Goal: Transaction & Acquisition: Book appointment/travel/reservation

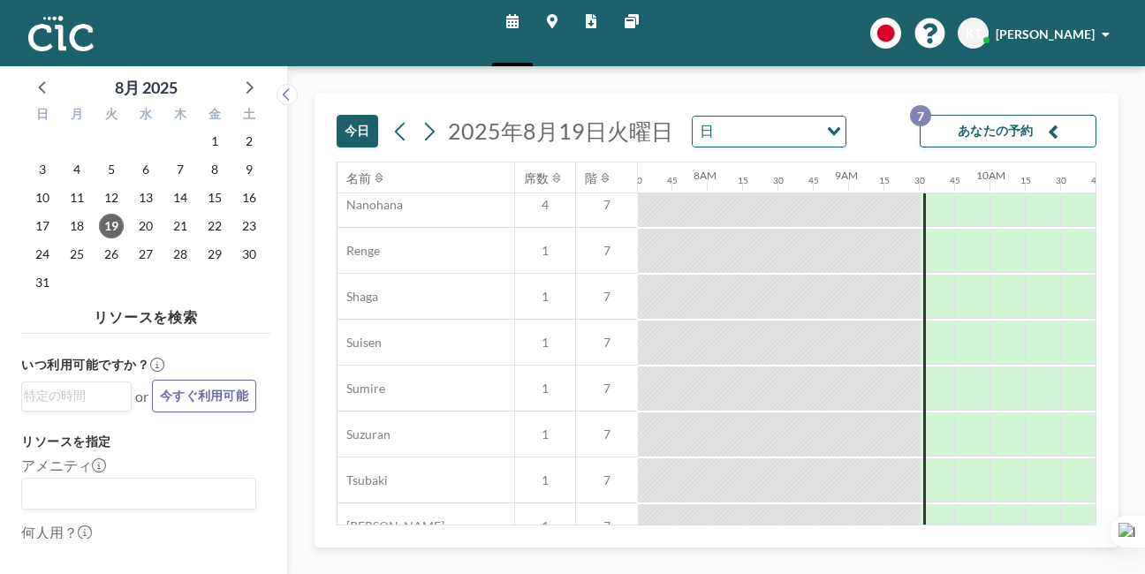
scroll to position [978, 1062]
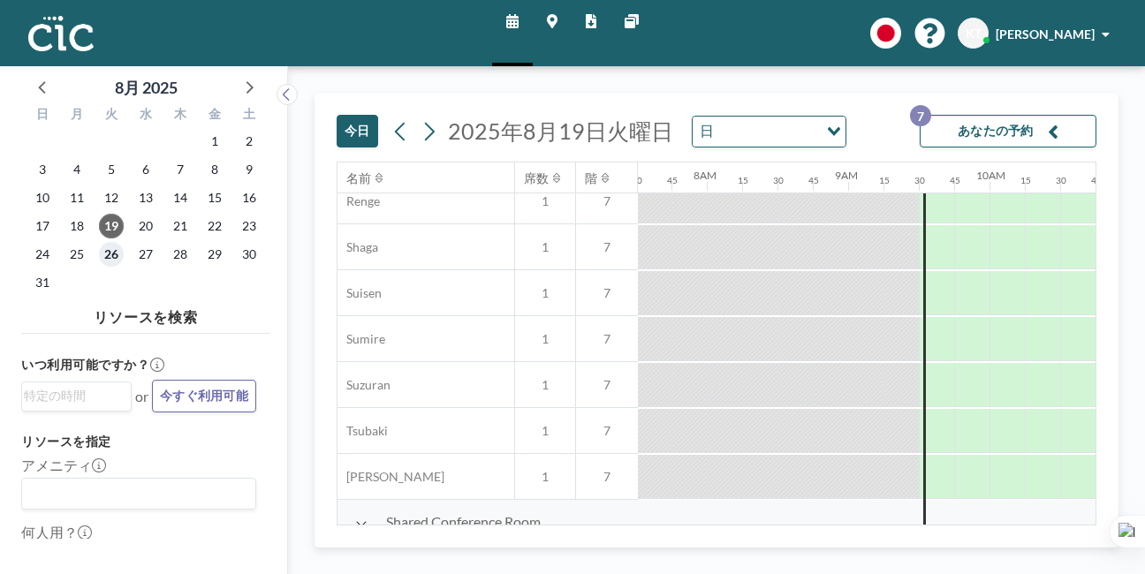
click at [99, 242] on span "26" at bounding box center [111, 254] width 25 height 25
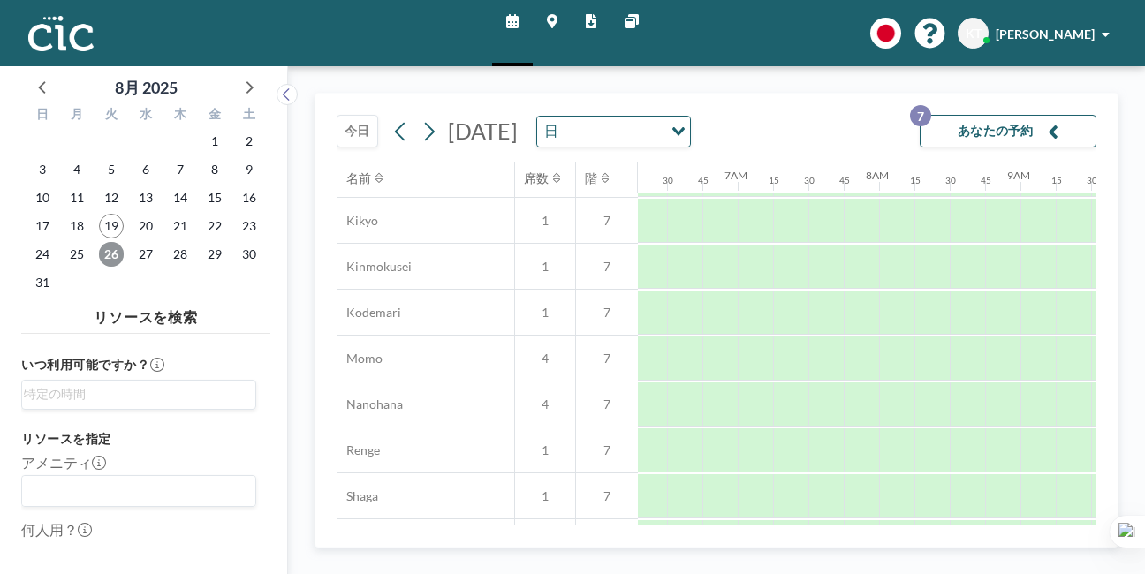
scroll to position [978, 889]
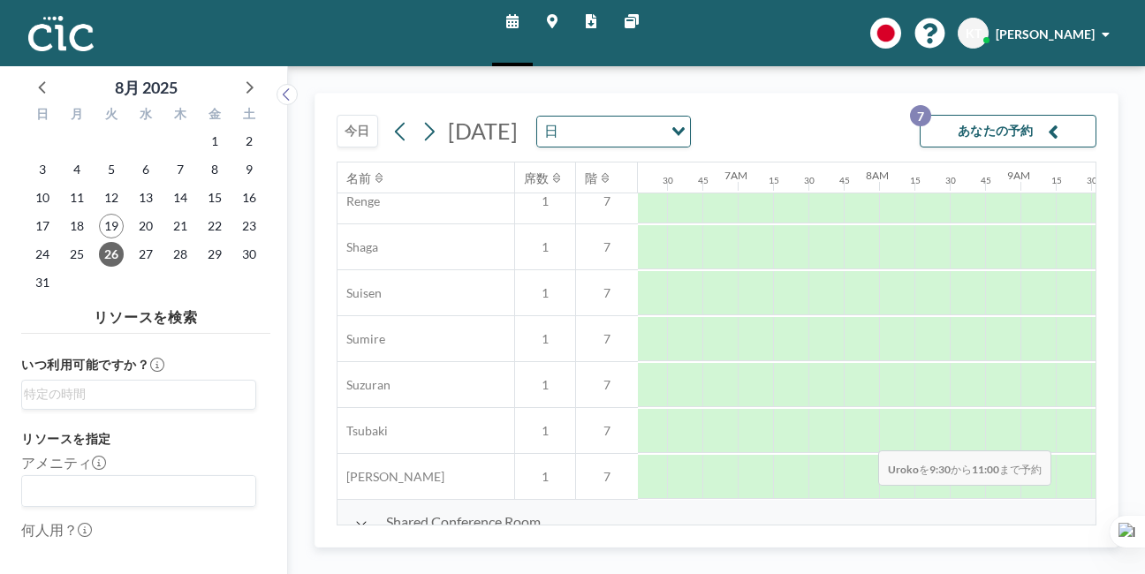
drag, startPoint x: 731, startPoint y: 391, endPoint x: 873, endPoint y: 409, distance: 142.4
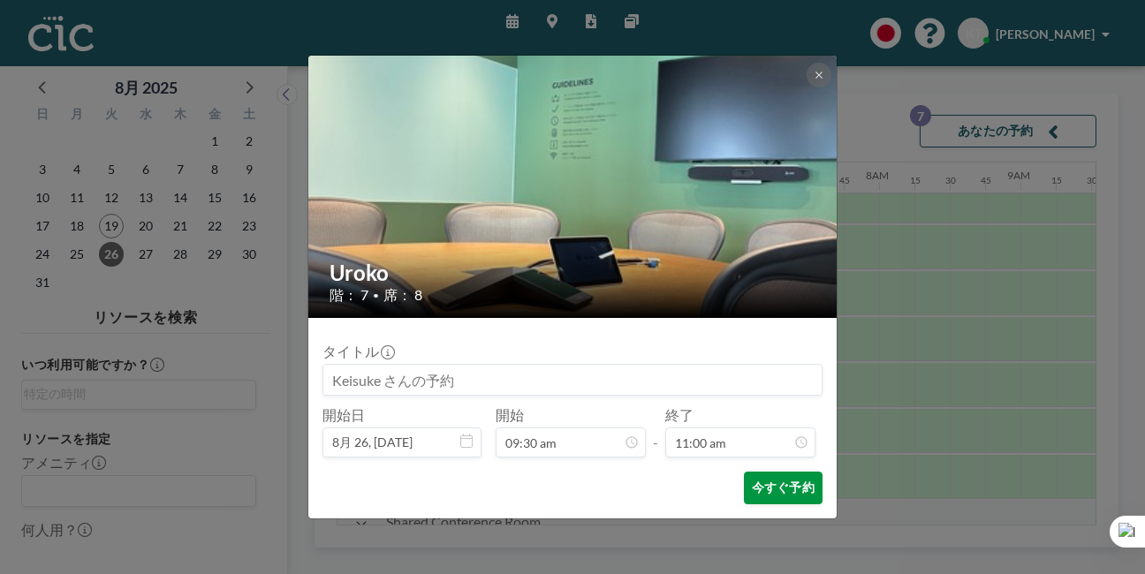
click at [751, 472] on button "今すぐ予約" at bounding box center [783, 488] width 79 height 33
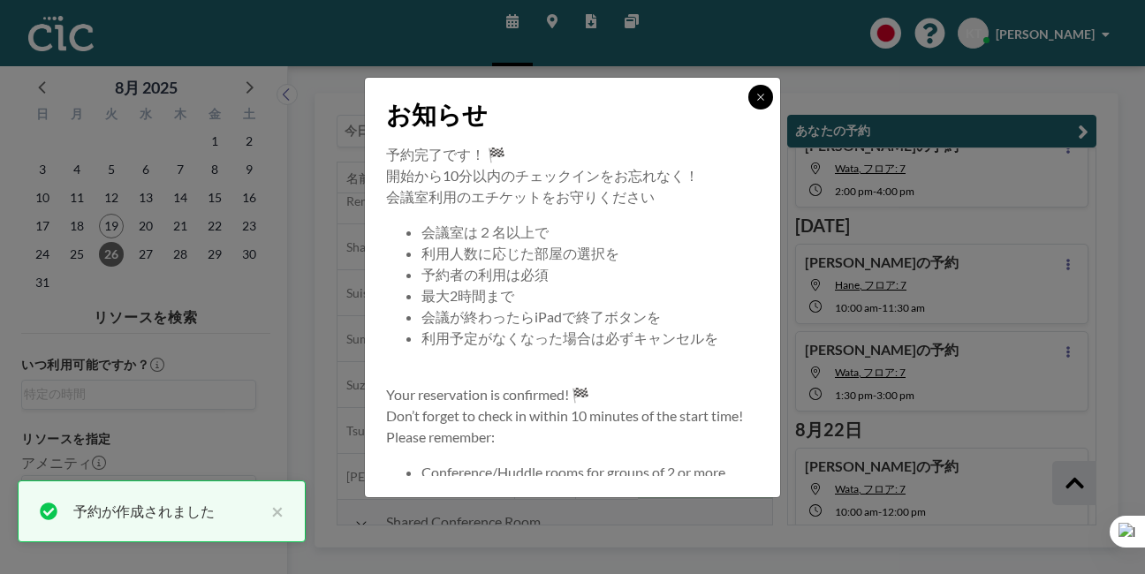
scroll to position [300, 0]
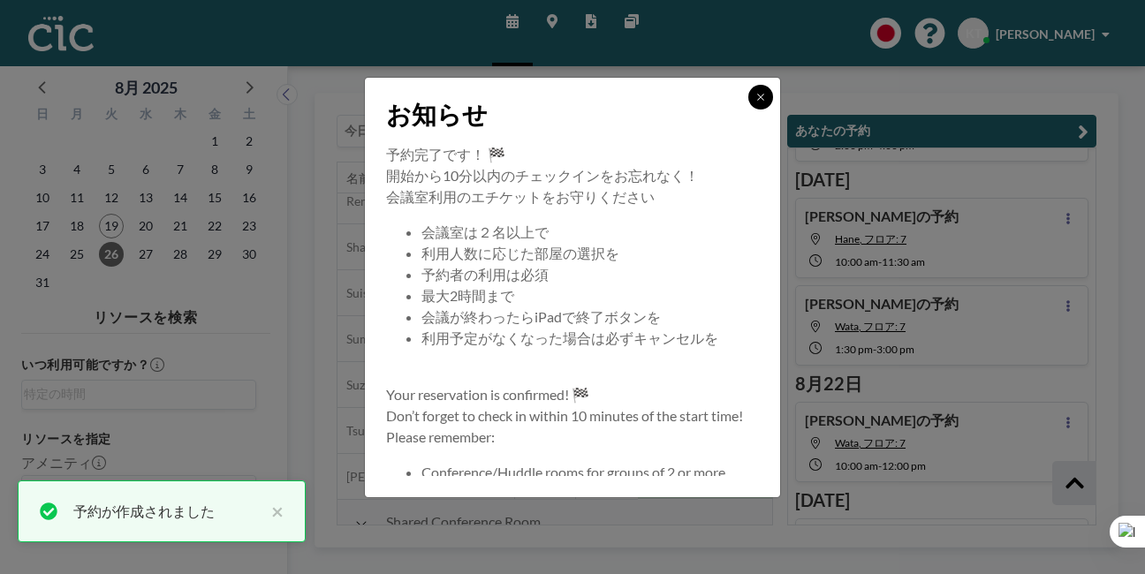
click at [748, 110] on button at bounding box center [760, 97] width 25 height 25
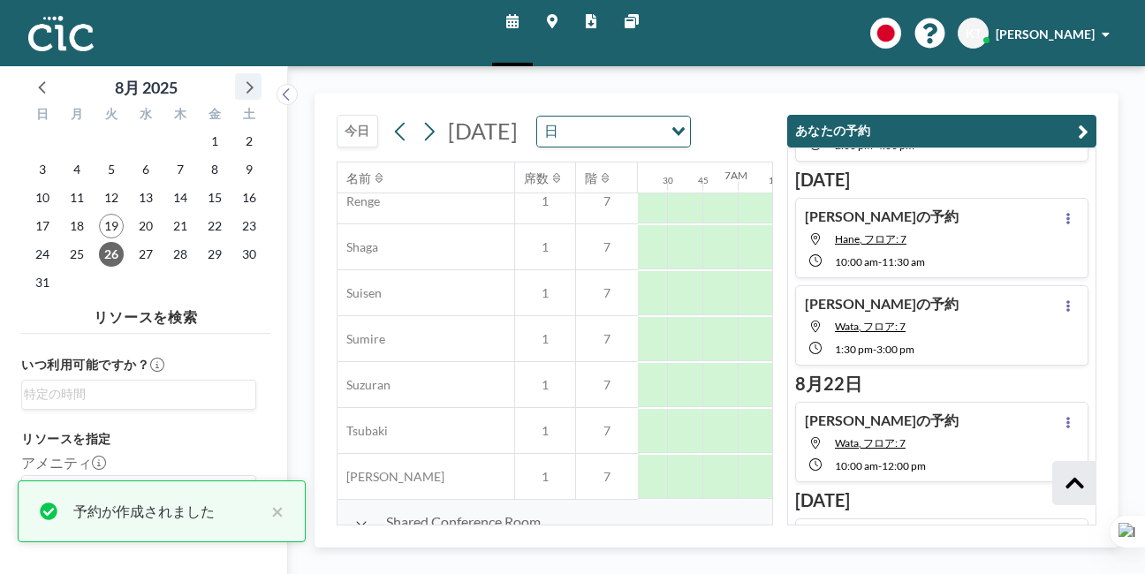
click at [246, 81] on icon at bounding box center [249, 87] width 7 height 12
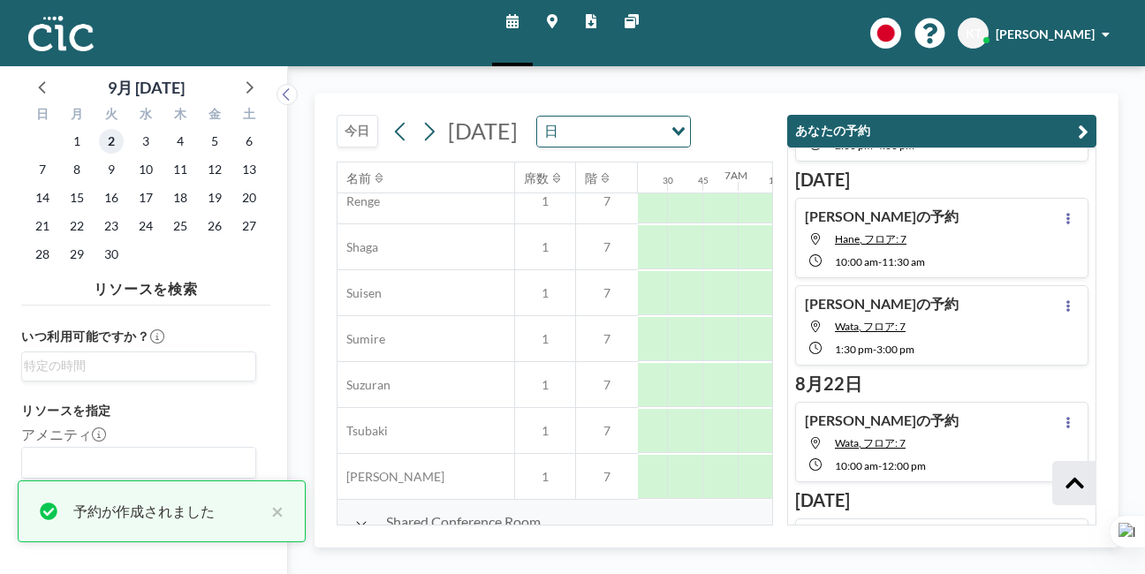
click at [99, 132] on span "2" at bounding box center [111, 141] width 25 height 25
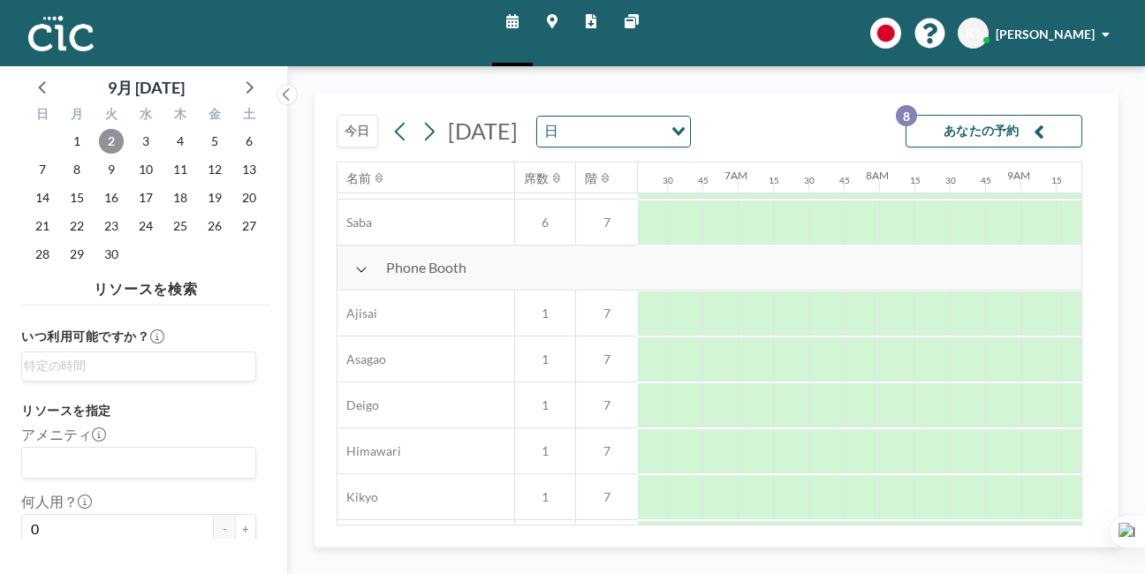
scroll to position [978, 889]
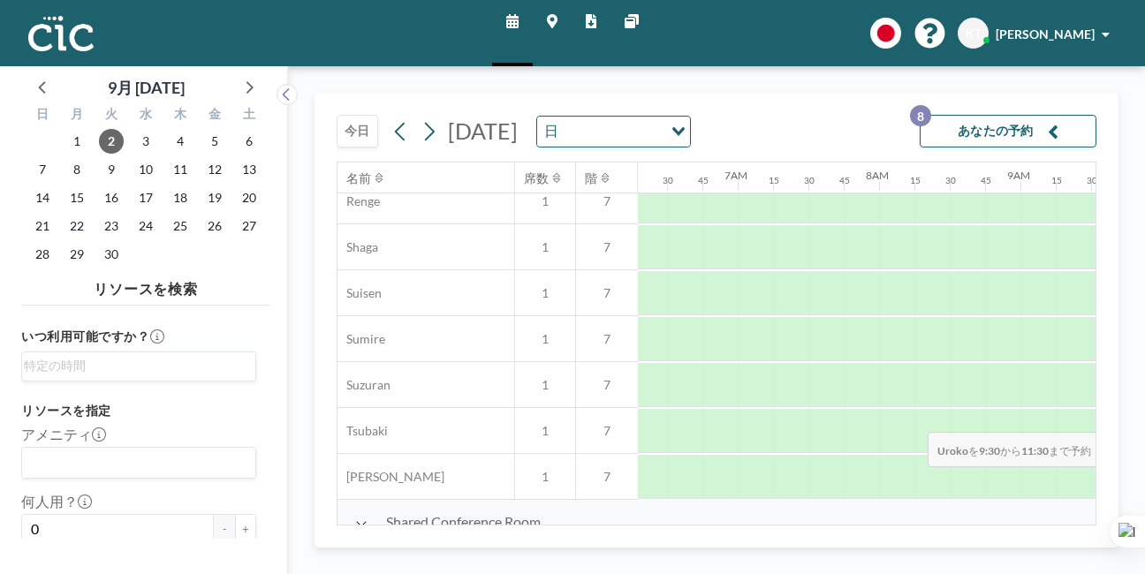
drag, startPoint x: 728, startPoint y: 393, endPoint x: 922, endPoint y: 390, distance: 194.3
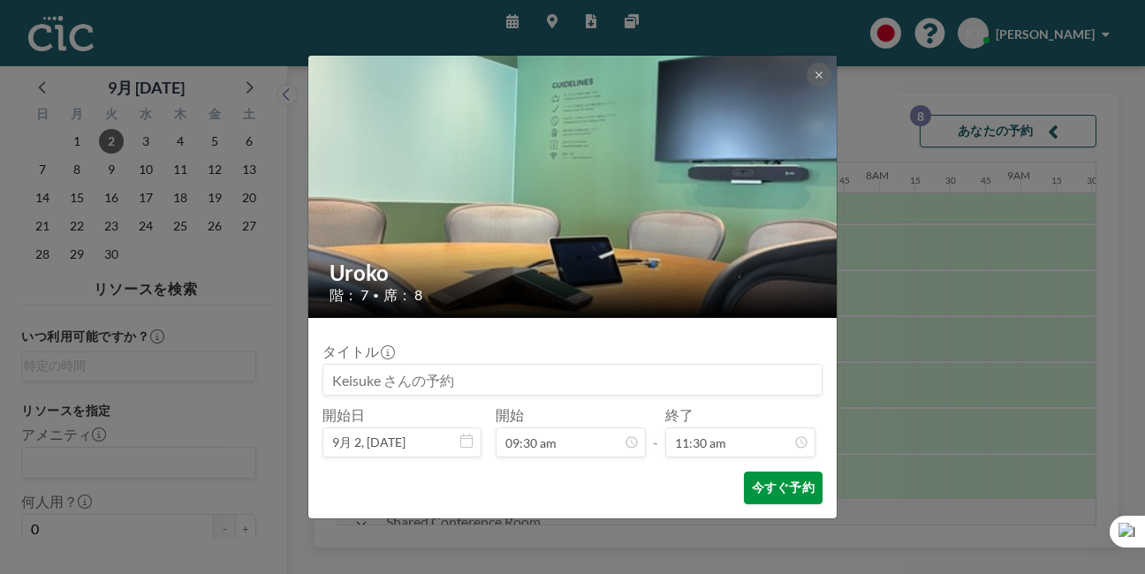
click at [761, 472] on button "今すぐ予約" at bounding box center [783, 488] width 79 height 33
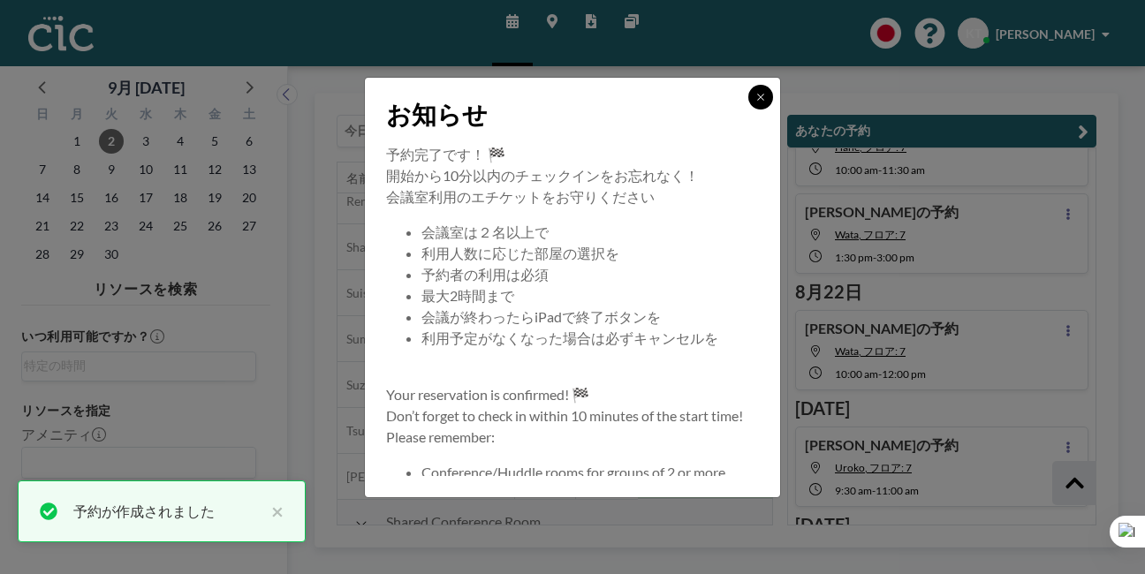
scroll to position [396, 0]
click at [755, 102] on icon at bounding box center [760, 97] width 11 height 11
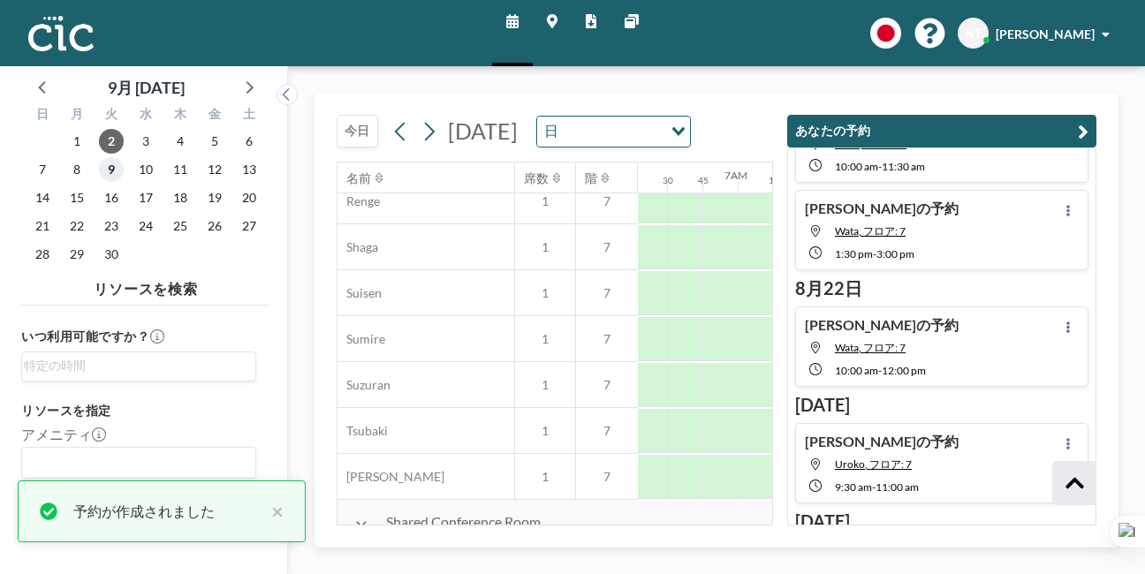
click at [99, 157] on span "9" at bounding box center [111, 169] width 25 height 25
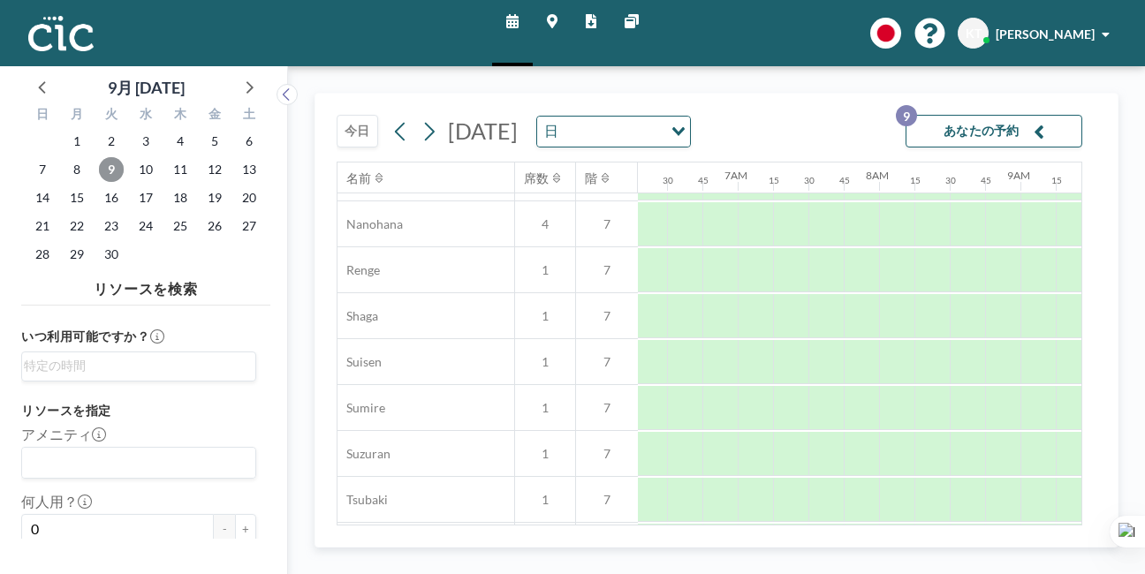
scroll to position [978, 889]
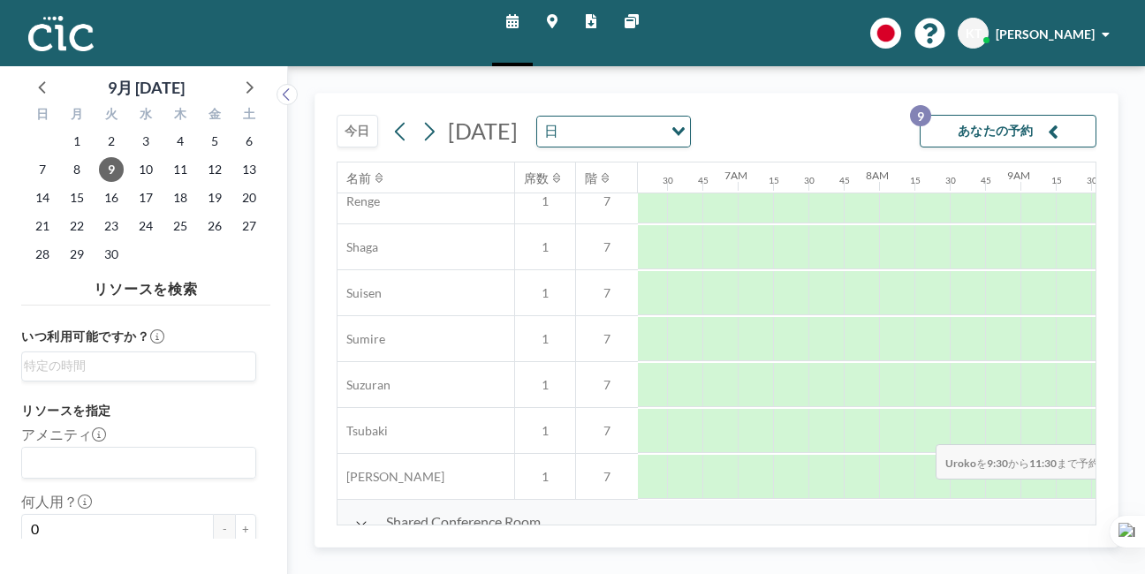
drag, startPoint x: 730, startPoint y: 404, endPoint x: 930, endPoint y: 403, distance: 200.5
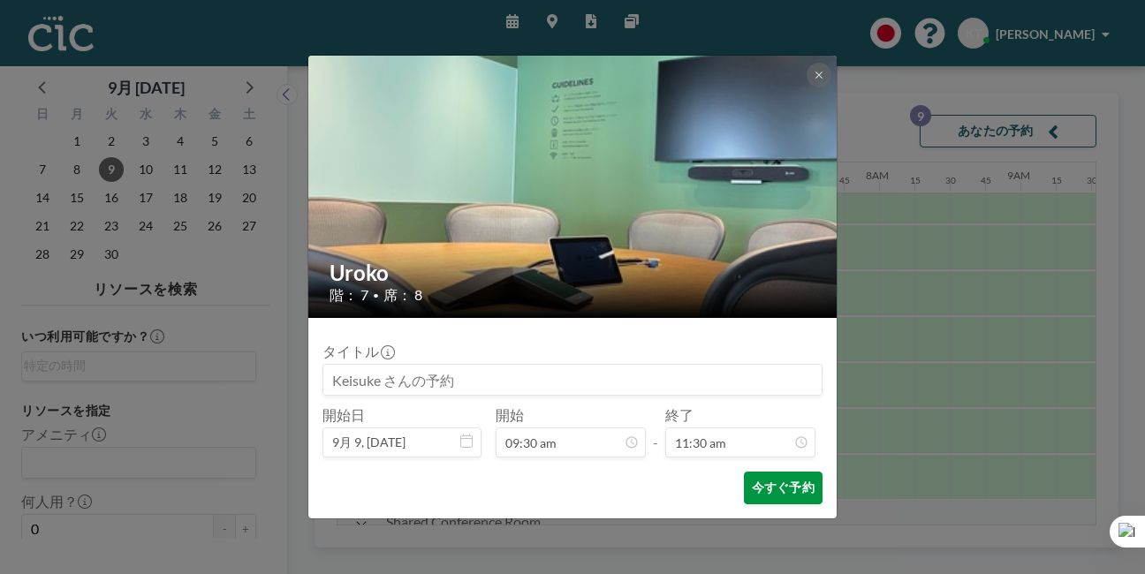
click at [744, 472] on button "今すぐ予約" at bounding box center [783, 488] width 79 height 33
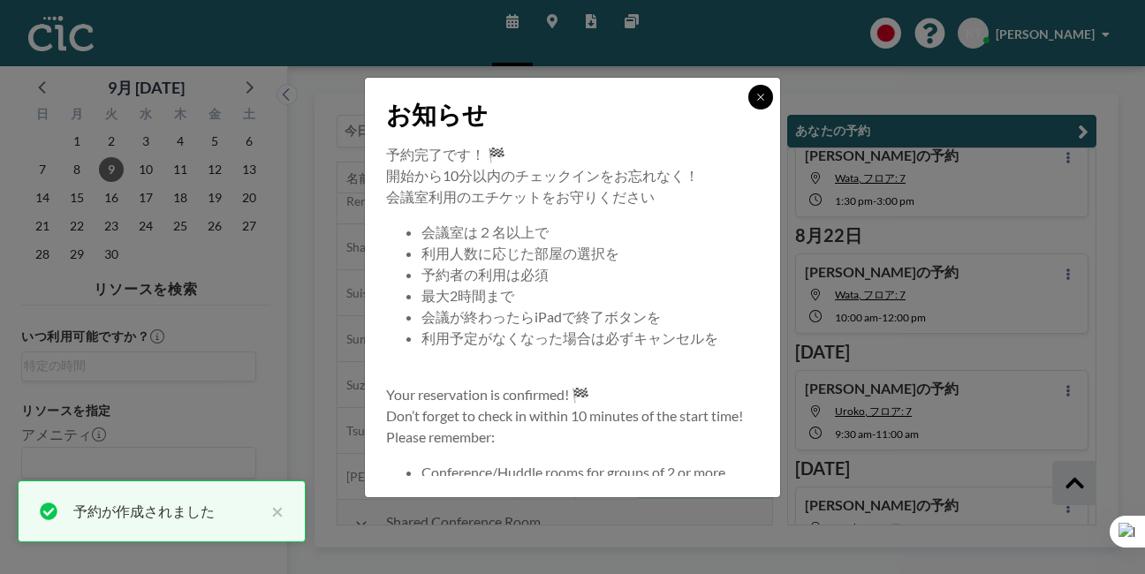
scroll to position [466, 0]
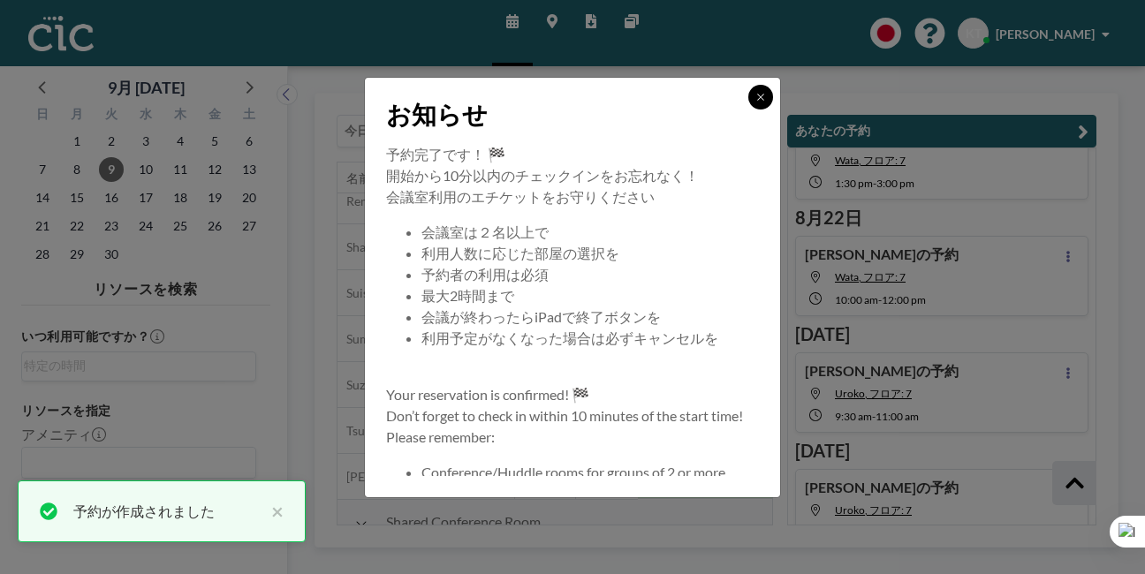
click at [748, 110] on button at bounding box center [760, 97] width 25 height 25
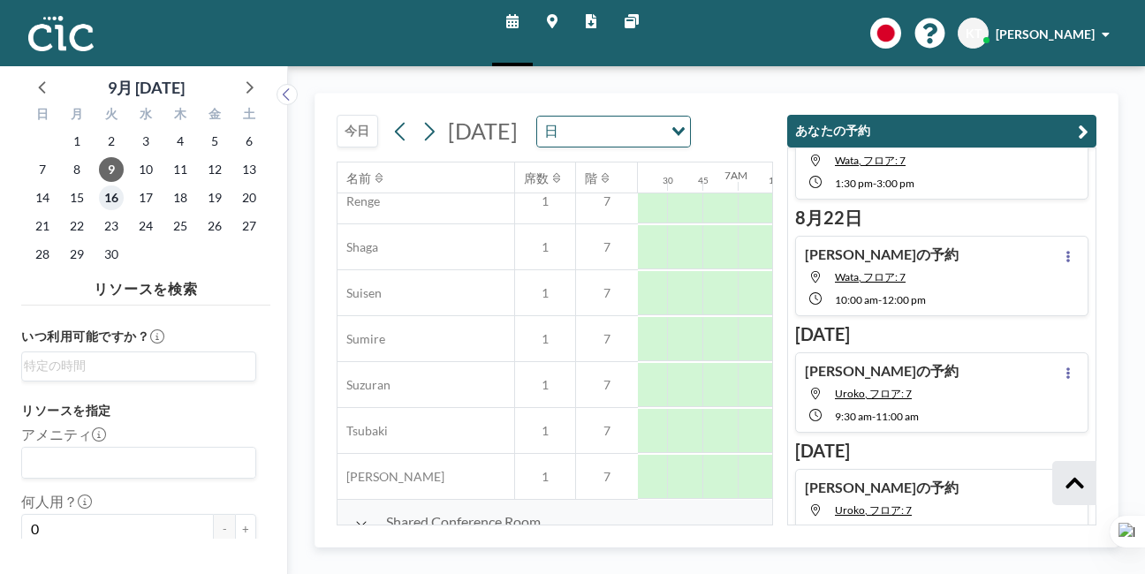
click at [99, 185] on span "16" at bounding box center [111, 197] width 25 height 25
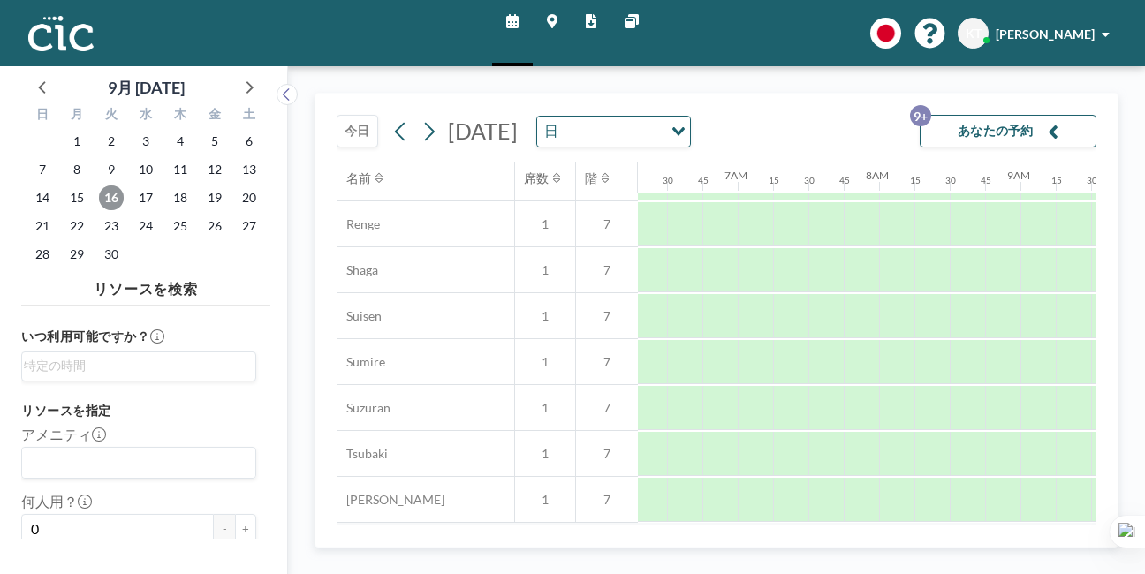
scroll to position [978, 889]
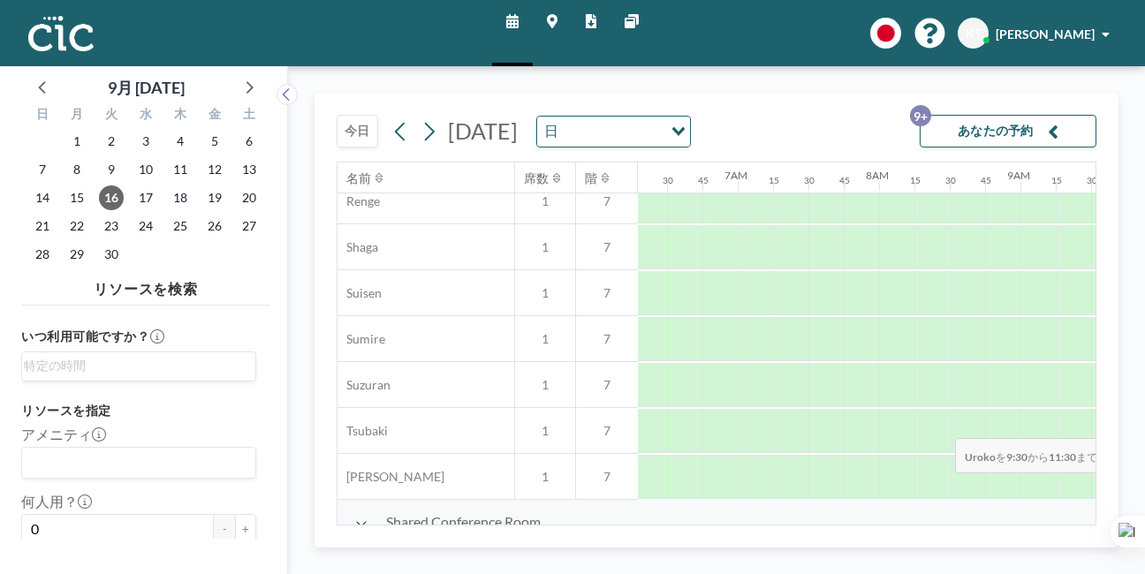
drag, startPoint x: 737, startPoint y: 383, endPoint x: 950, endPoint y: 397, distance: 213.3
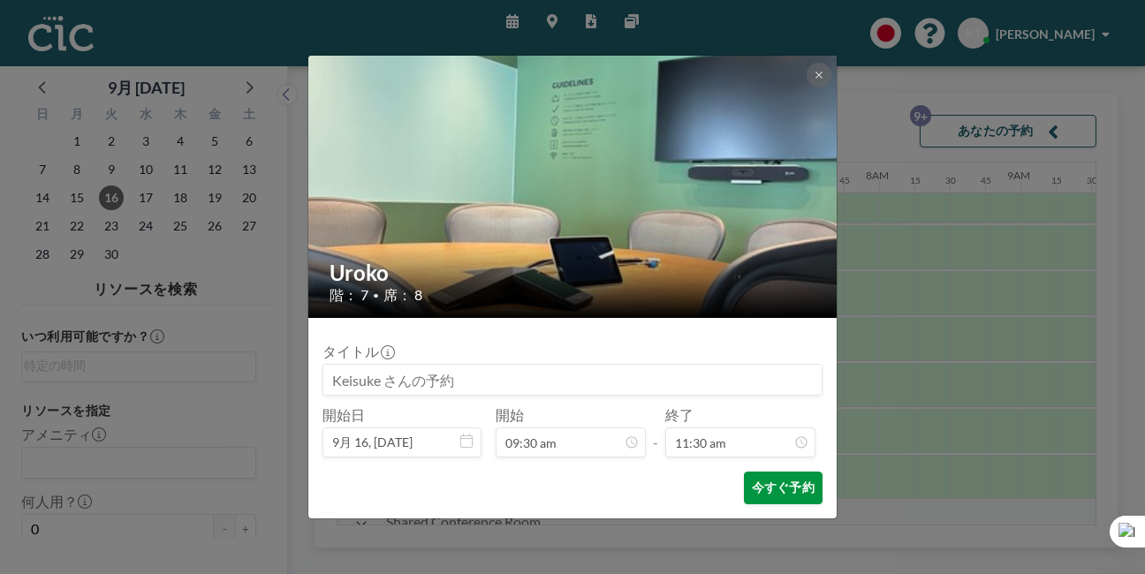
click at [766, 472] on button "今すぐ予約" at bounding box center [783, 488] width 79 height 33
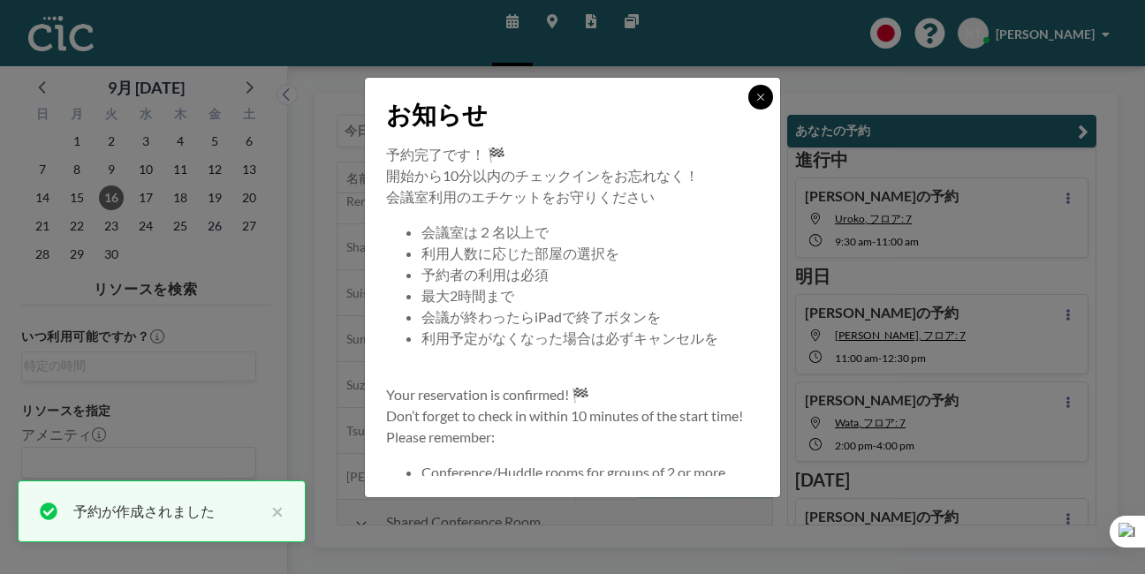
click at [755, 102] on icon at bounding box center [760, 97] width 11 height 11
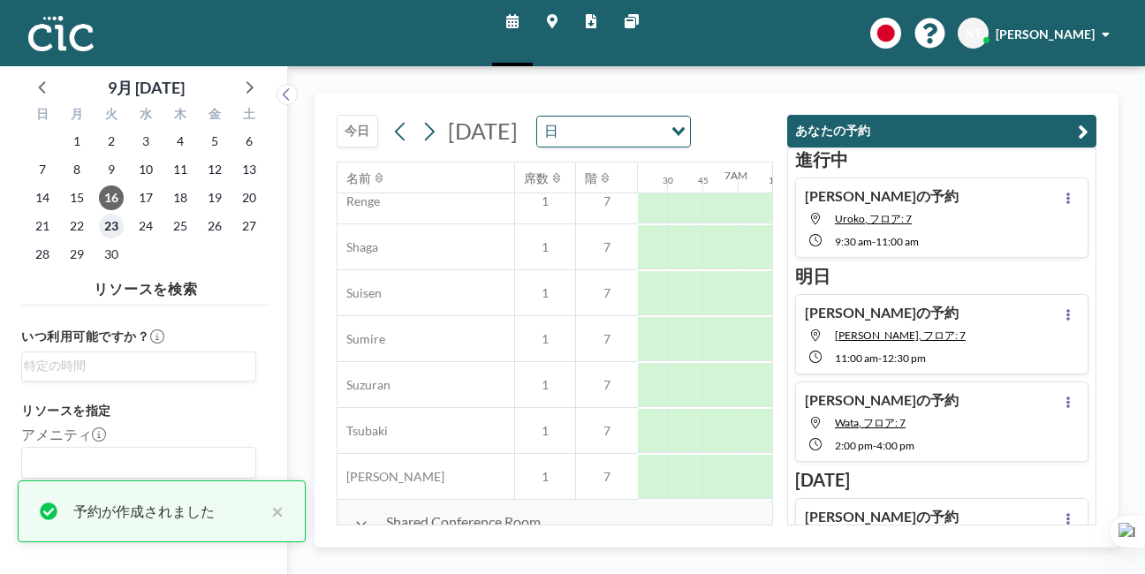
click at [99, 214] on span "23" at bounding box center [111, 226] width 25 height 25
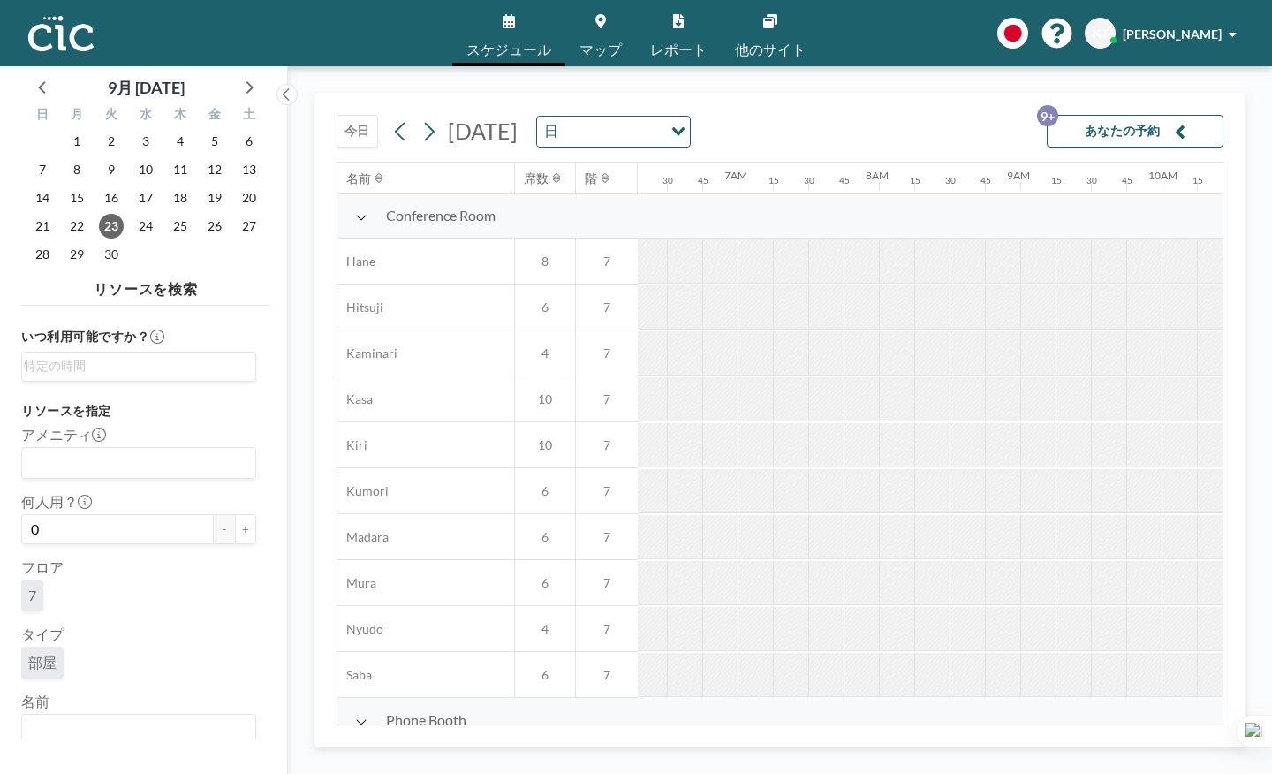
scroll to position [778, 889]
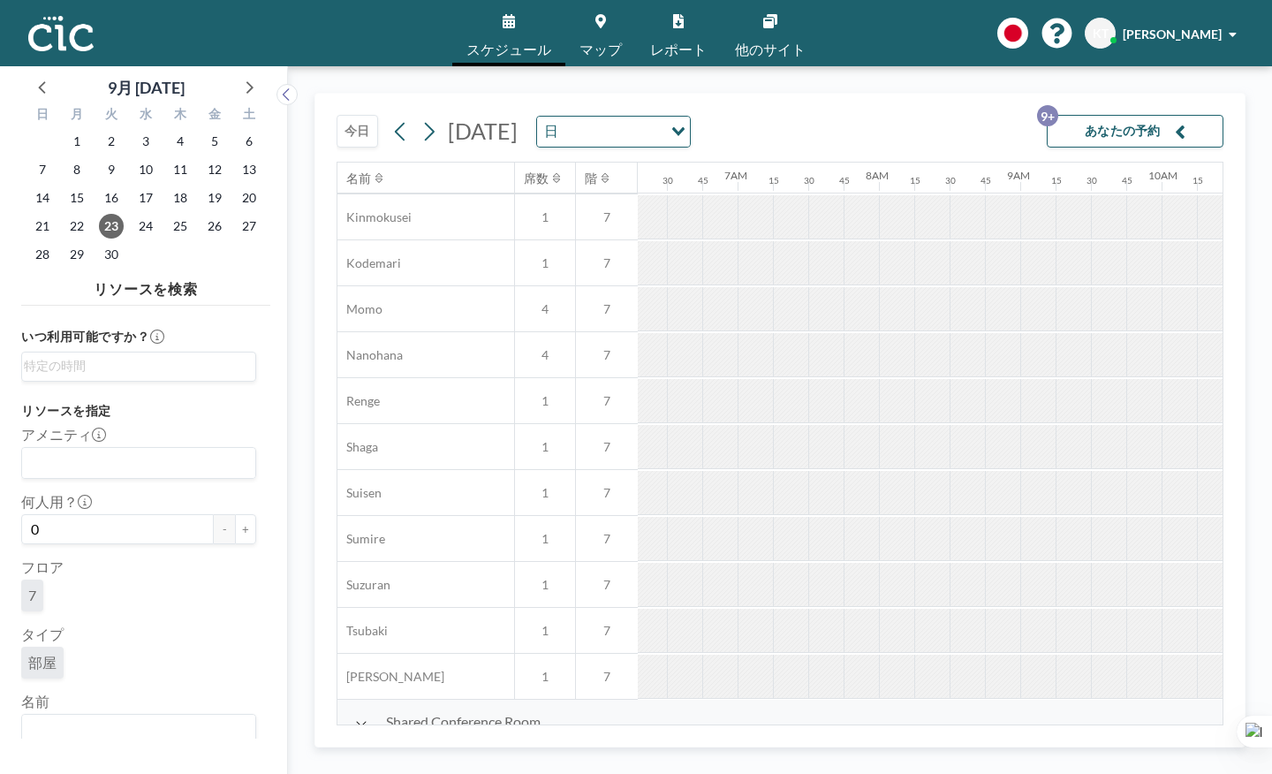
click at [337, 116] on button "今日" at bounding box center [358, 131] width 42 height 33
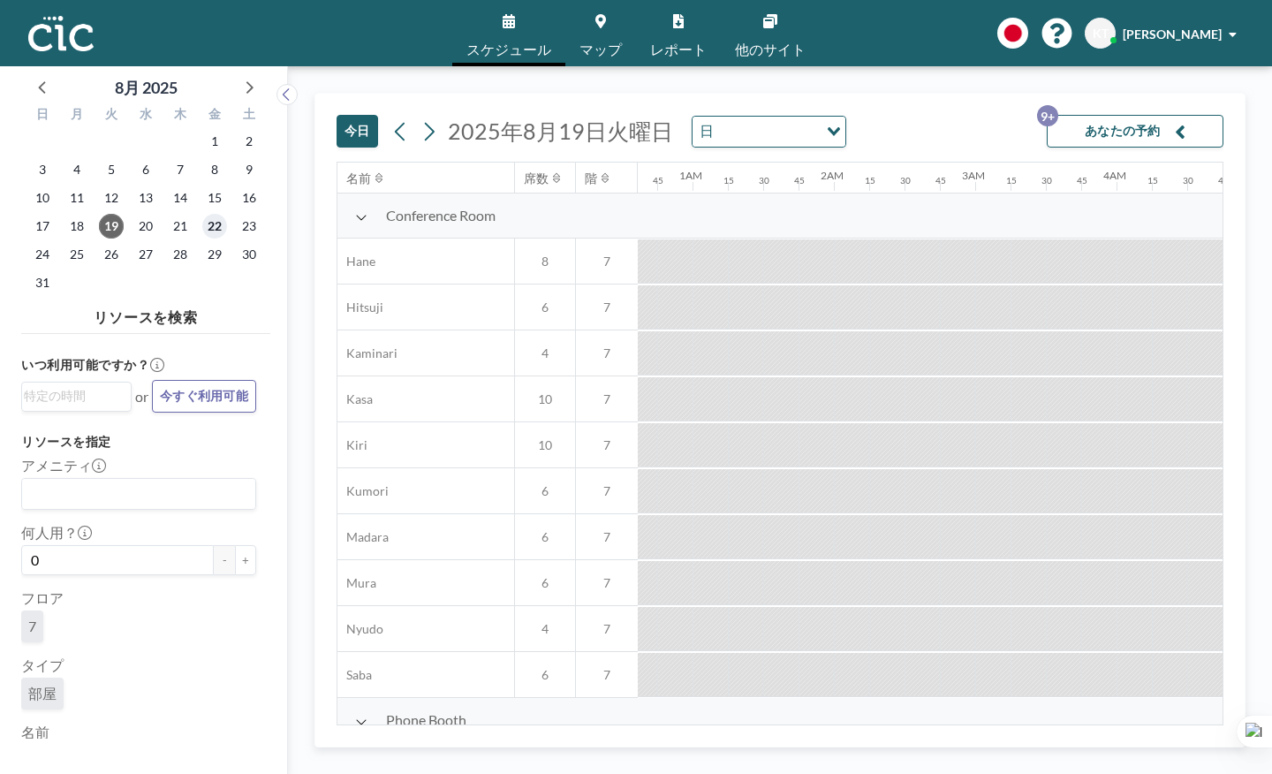
click at [202, 214] on span "22" at bounding box center [214, 226] width 25 height 25
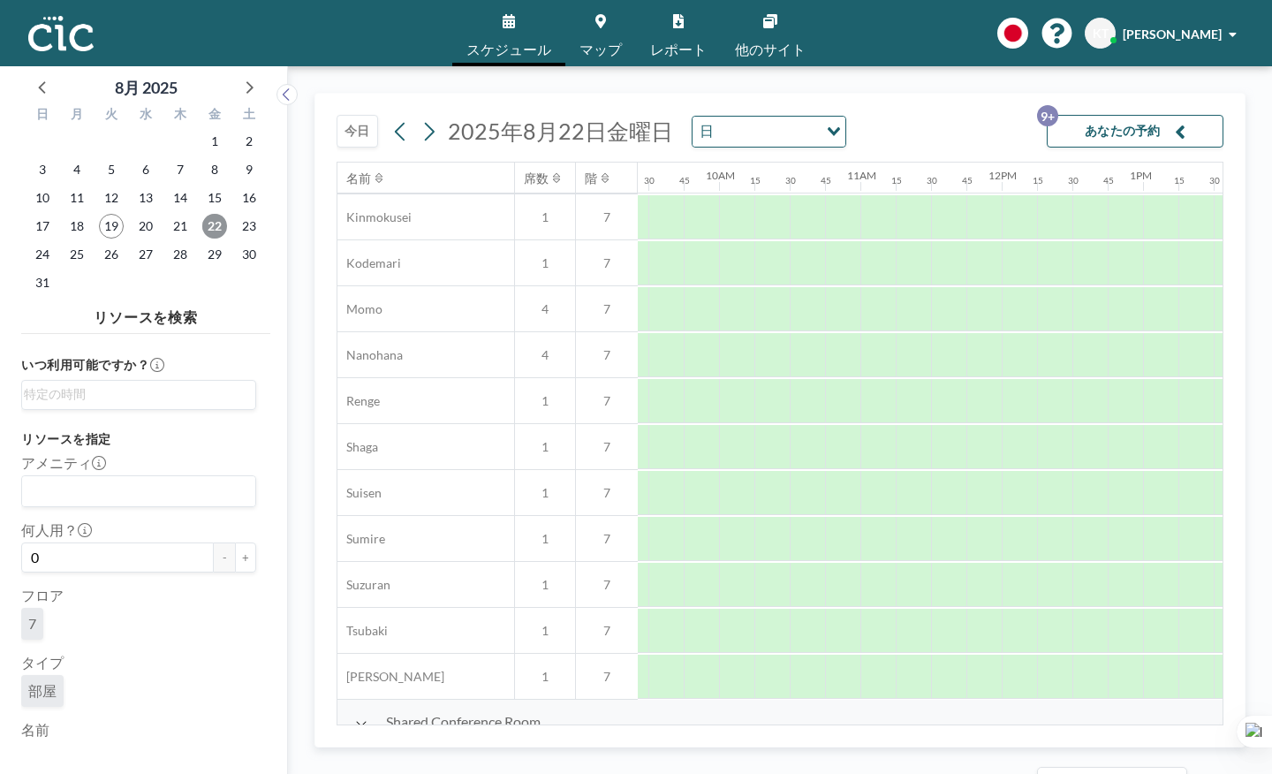
scroll to position [778, 1332]
drag, startPoint x: 919, startPoint y: 706, endPoint x: 1036, endPoint y: 715, distance: 117.8
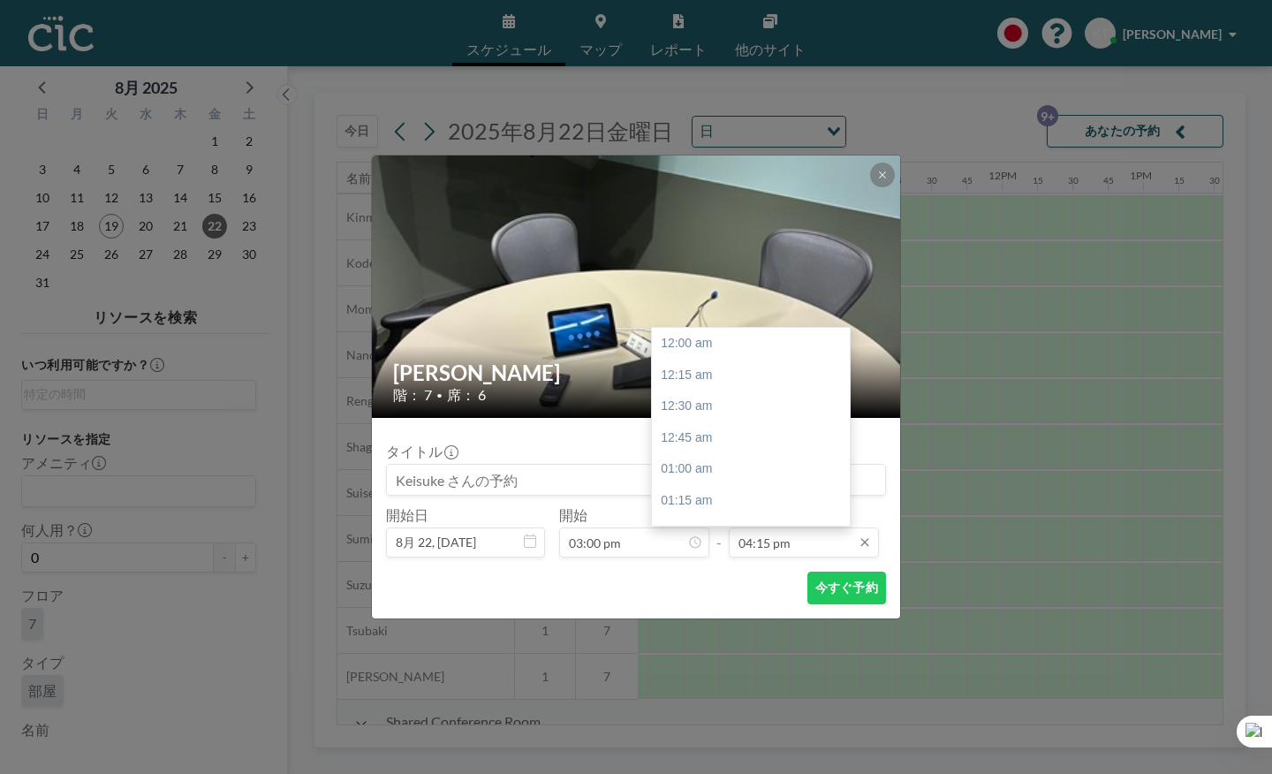
scroll to position [1833, 0]
click at [780, 527] on input "04:15 pm" at bounding box center [804, 542] width 150 height 30
click at [718, 570] on div "04:30 pm" at bounding box center [751, 586] width 198 height 32
type input "04:30 pm"
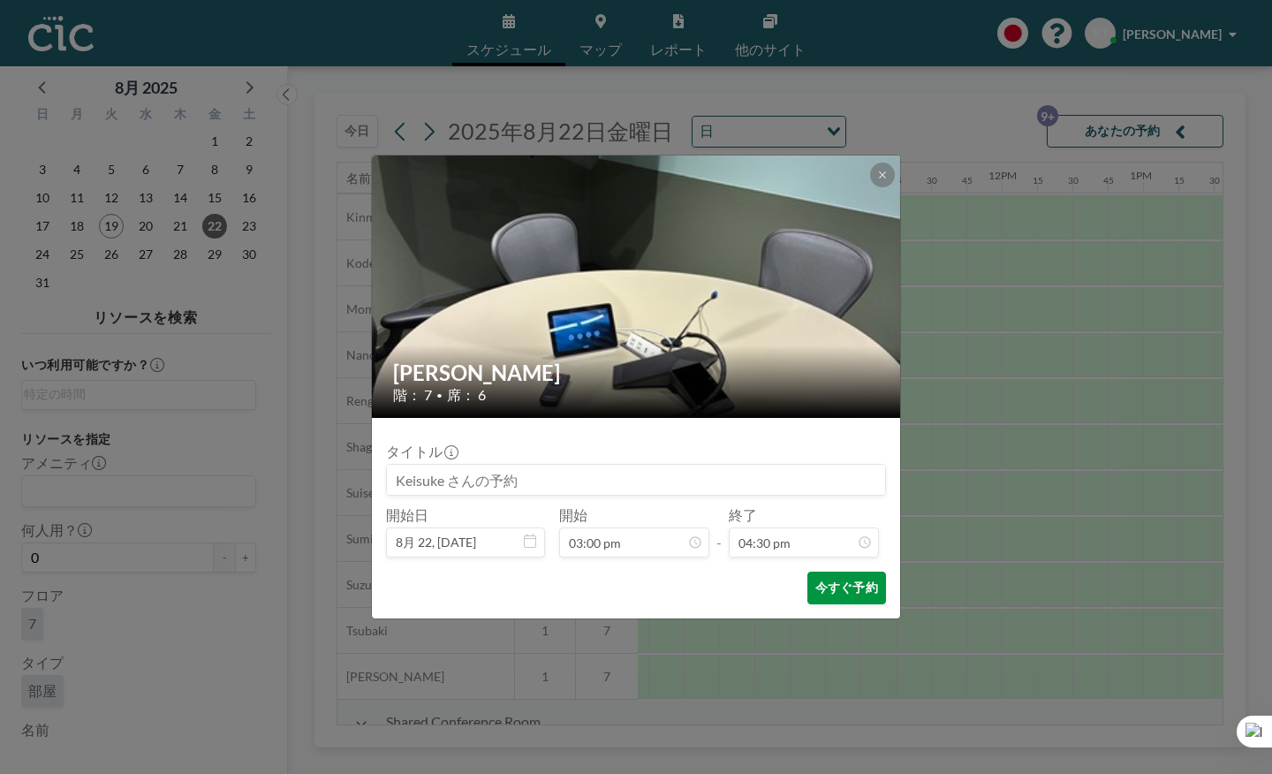
scroll to position [1861, 0]
click at [807, 571] on button "今すぐ予約" at bounding box center [846, 587] width 79 height 33
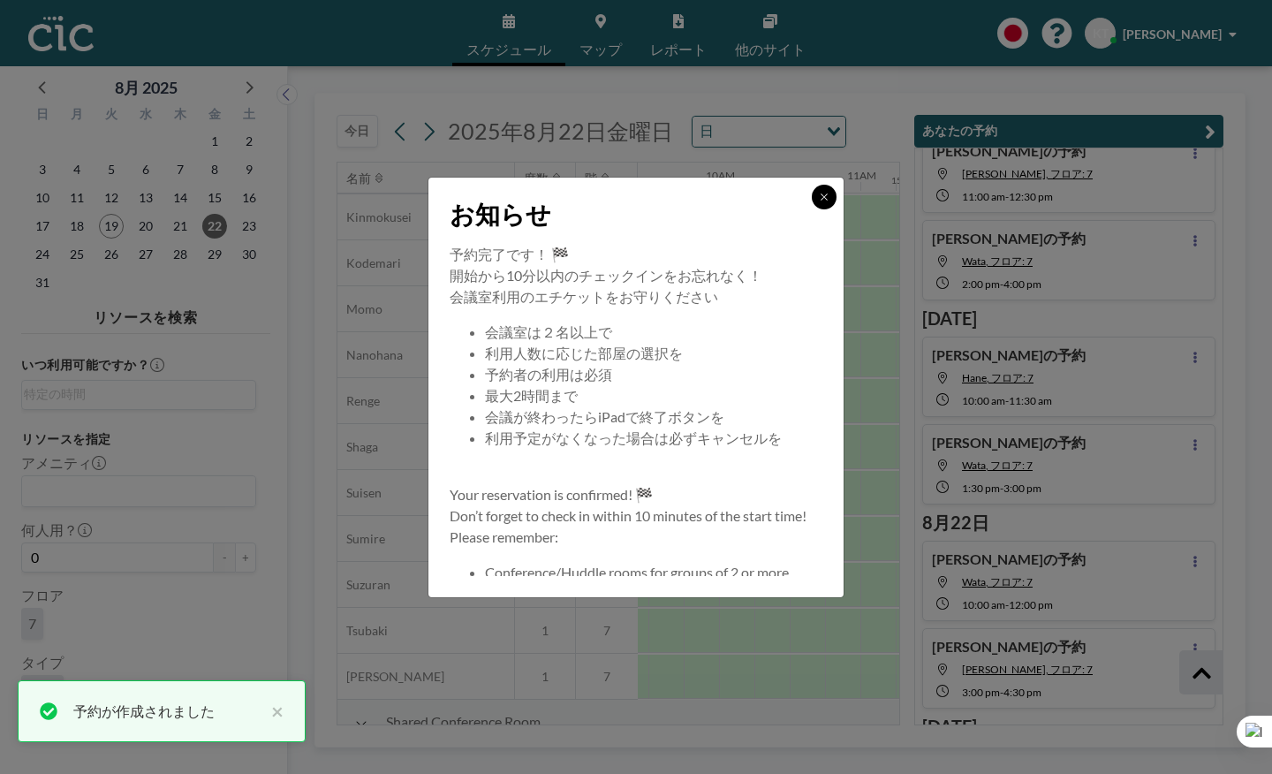
scroll to position [249, 0]
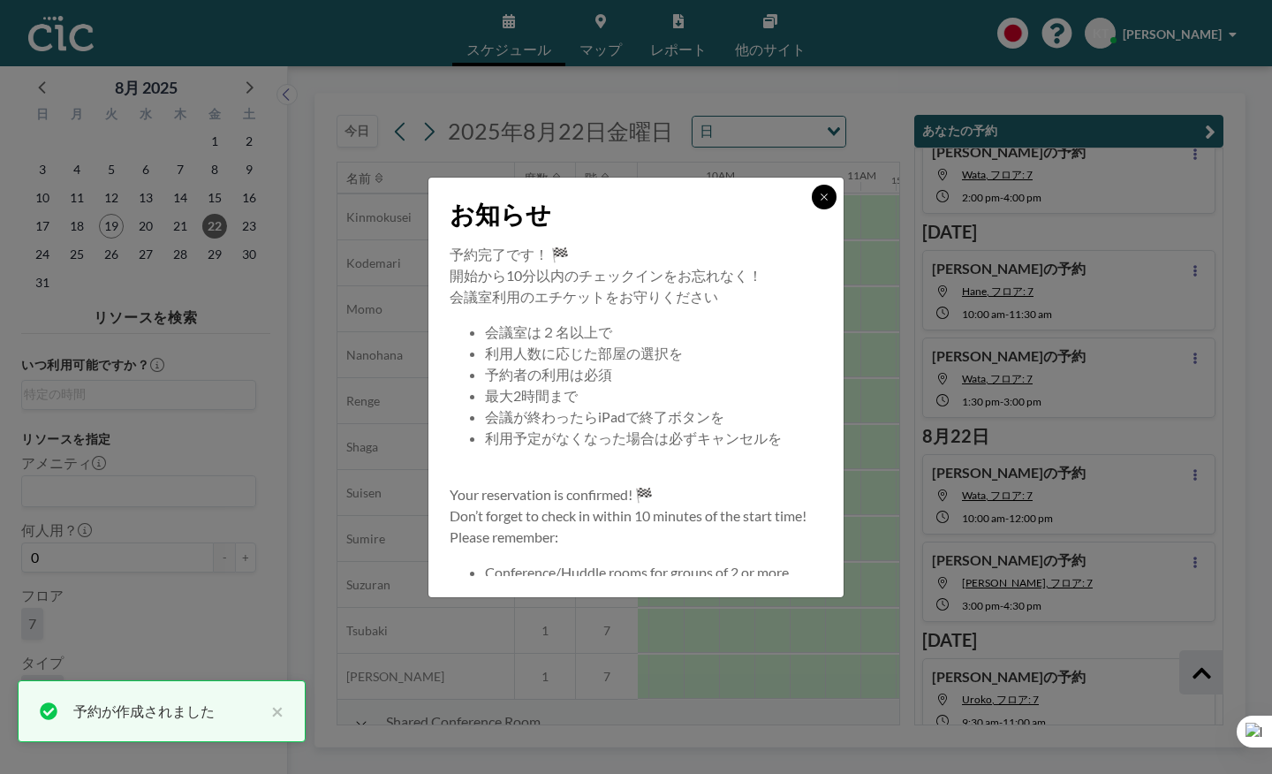
click at [821, 200] on icon at bounding box center [824, 196] width 6 height 6
